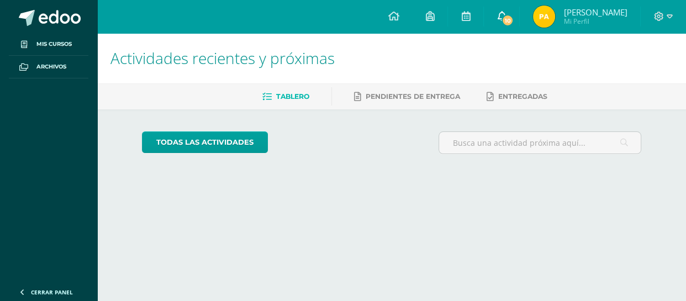
click at [506, 14] on icon at bounding box center [501, 16] width 9 height 10
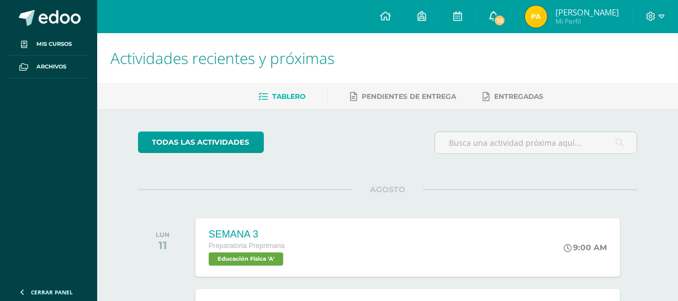
click at [498, 16] on icon at bounding box center [493, 16] width 9 height 10
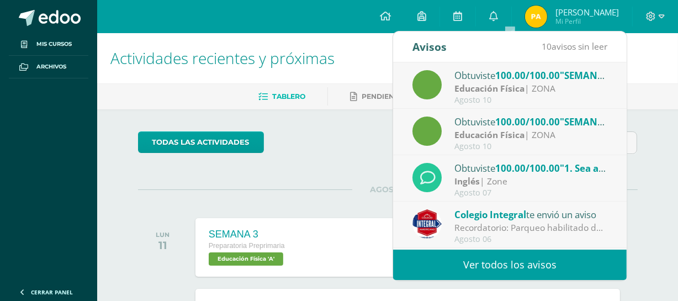
click at [529, 262] on link "Ver todos los avisos" at bounding box center [510, 265] width 234 height 30
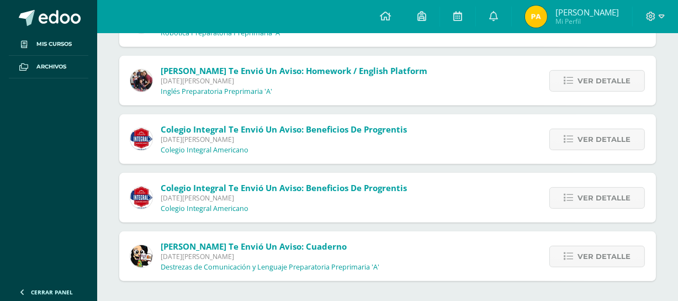
scroll to position [468, 0]
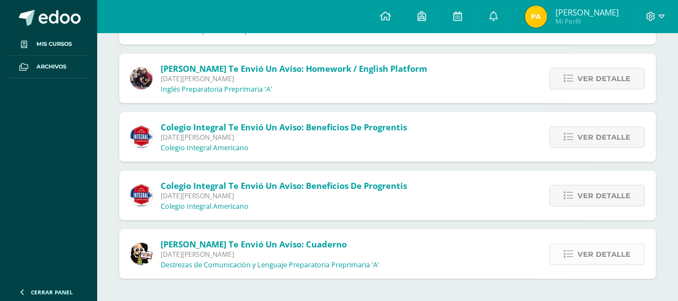
click at [585, 253] on span "Ver detalle" at bounding box center [604, 254] width 53 height 20
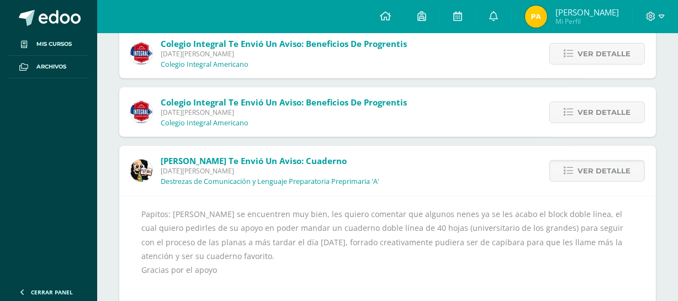
scroll to position [552, 0]
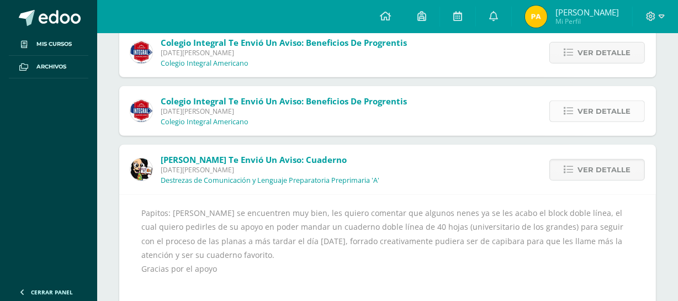
click at [586, 115] on span "Ver detalle" at bounding box center [604, 111] width 53 height 20
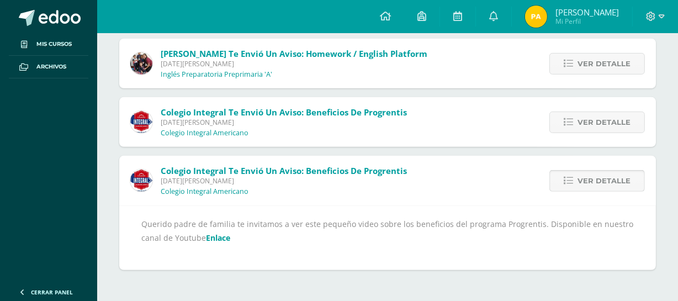
scroll to position [474, 0]
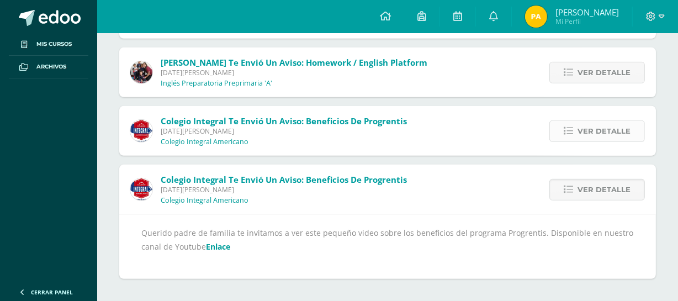
click at [607, 126] on span "Ver detalle" at bounding box center [604, 131] width 53 height 20
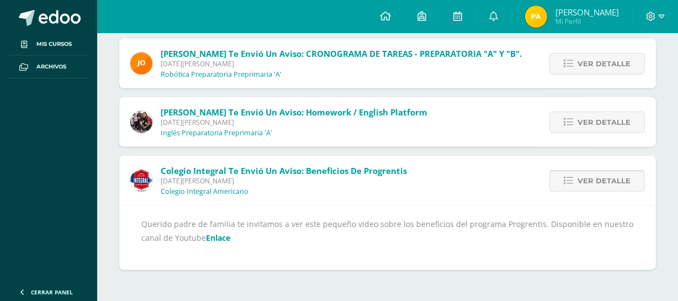
scroll to position [415, 0]
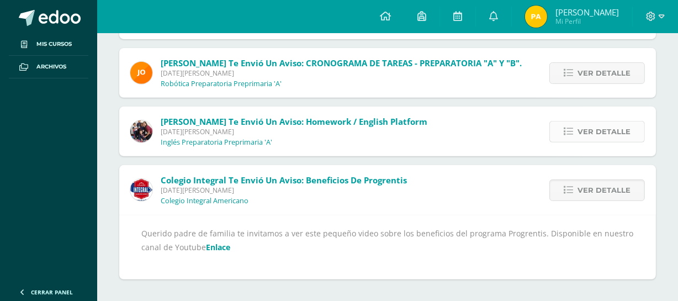
click at [602, 133] on span "Ver detalle" at bounding box center [604, 131] width 53 height 20
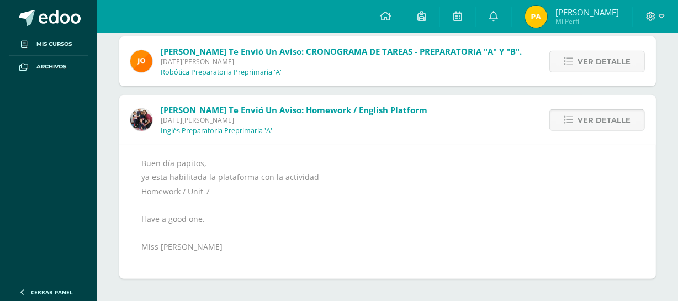
scroll to position [426, 0]
click at [589, 63] on span "Ver detalle" at bounding box center [604, 62] width 53 height 20
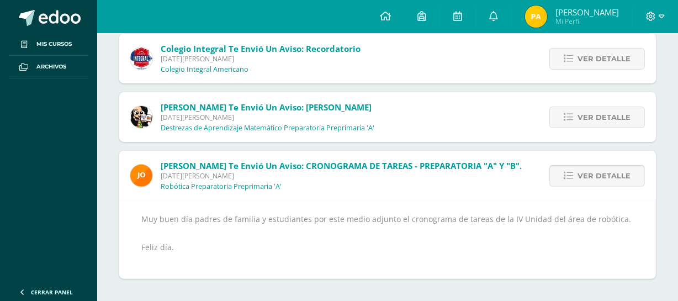
scroll to position [312, 0]
click at [593, 113] on span "Ver detalle" at bounding box center [604, 117] width 53 height 20
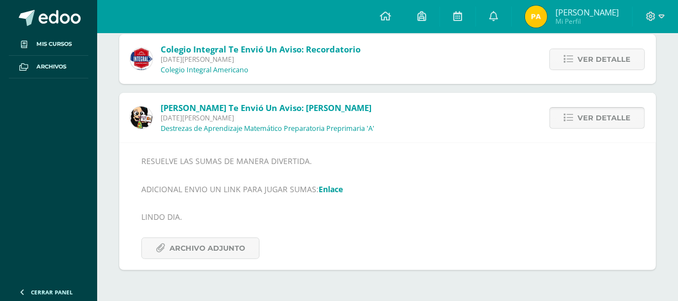
scroll to position [303, 0]
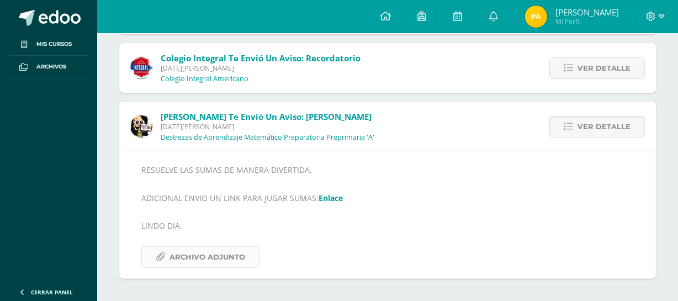
click at [227, 260] on span "Archivo Adjunto" at bounding box center [208, 257] width 76 height 20
click at [330, 198] on link "Enlace" at bounding box center [331, 198] width 24 height 10
click at [595, 71] on span "Ver detalle" at bounding box center [604, 68] width 53 height 20
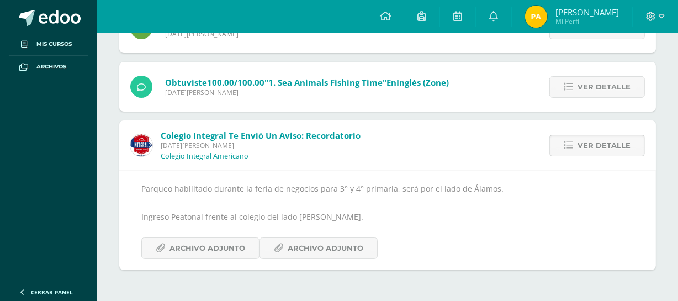
scroll to position [216, 0]
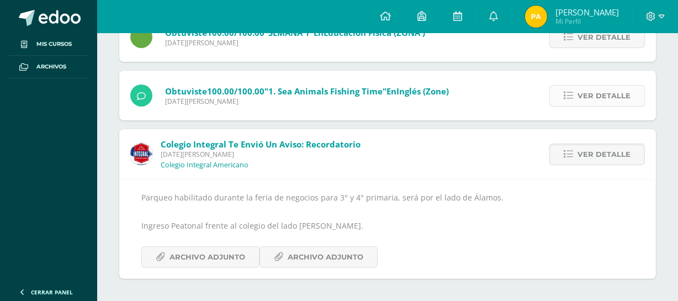
click at [595, 91] on span "Ver detalle" at bounding box center [604, 96] width 53 height 20
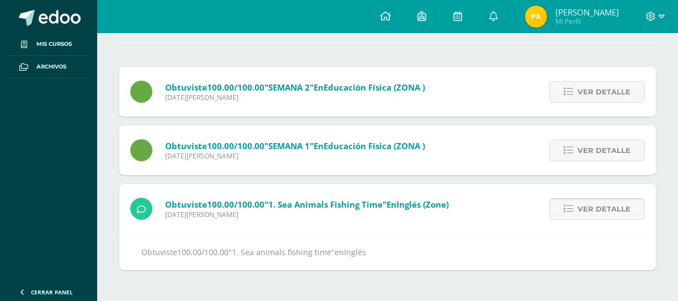
scroll to position [94, 0]
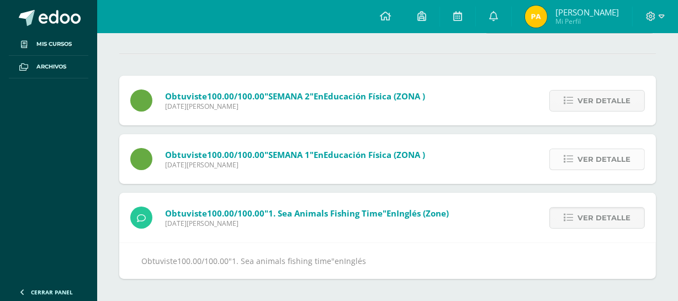
click at [590, 153] on span "Ver detalle" at bounding box center [604, 159] width 53 height 20
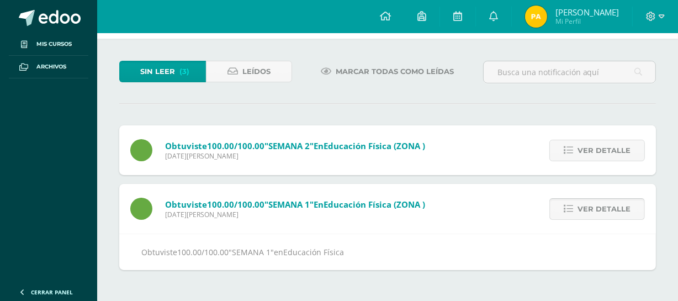
scroll to position [36, 0]
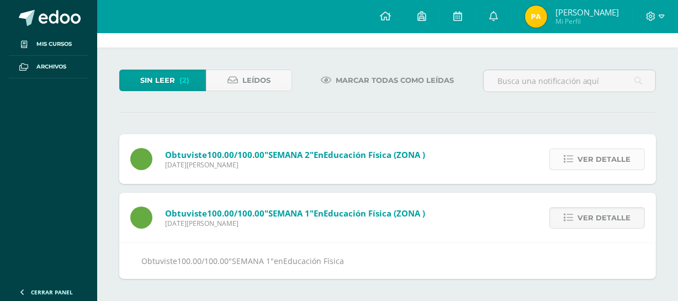
click at [589, 166] on span "Ver detalle" at bounding box center [604, 159] width 53 height 20
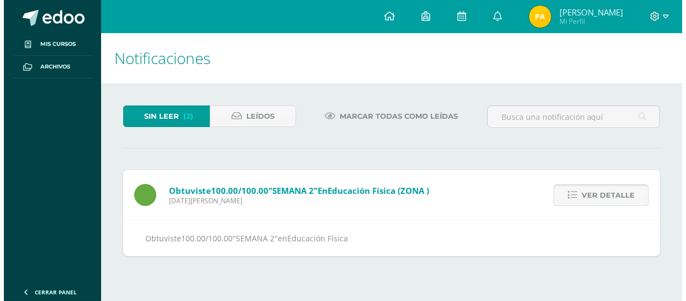
scroll to position [0, 0]
